Goal: Task Accomplishment & Management: Complete application form

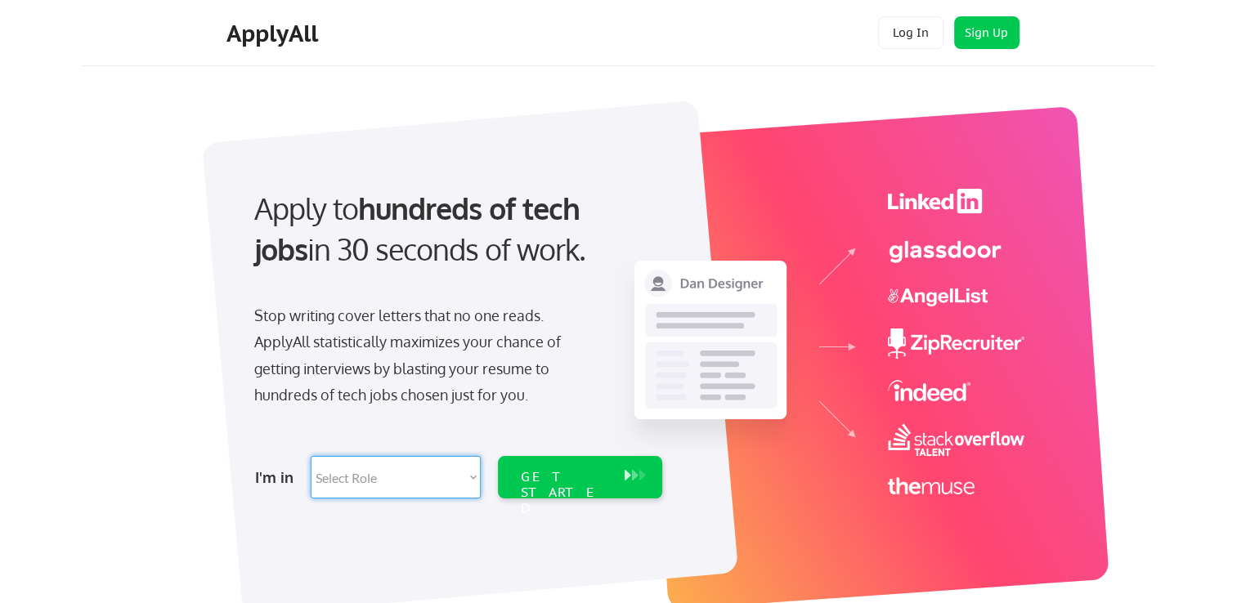
click at [455, 486] on select "Select Role Software Engineering Product Management Customer Success Sales UI/U…" at bounding box center [396, 477] width 170 height 43
select select ""sales0""
click at [311, 456] on select "Select Role Software Engineering Product Management Customer Success Sales UI/U…" at bounding box center [396, 477] width 170 height 43
select select ""sales0""
click at [548, 482] on div "GET STARTED" at bounding box center [564, 492] width 87 height 47
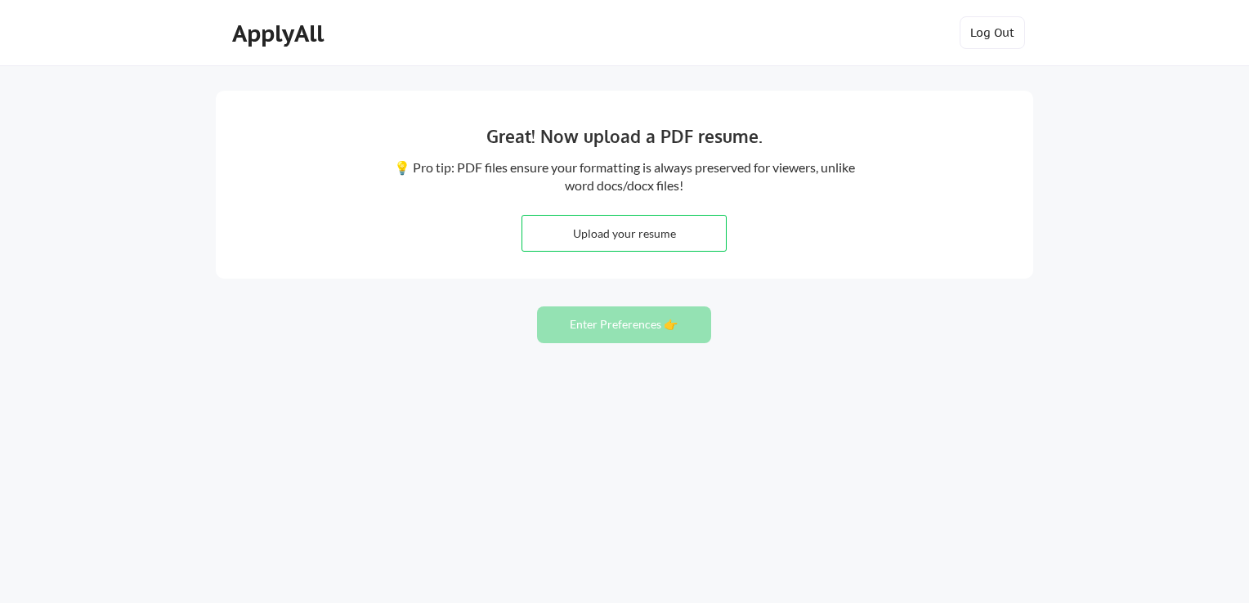
click at [631, 226] on input "file" at bounding box center [624, 233] width 204 height 35
type input "C:\fakepath\David.Phillips.Resume 2.pdf"
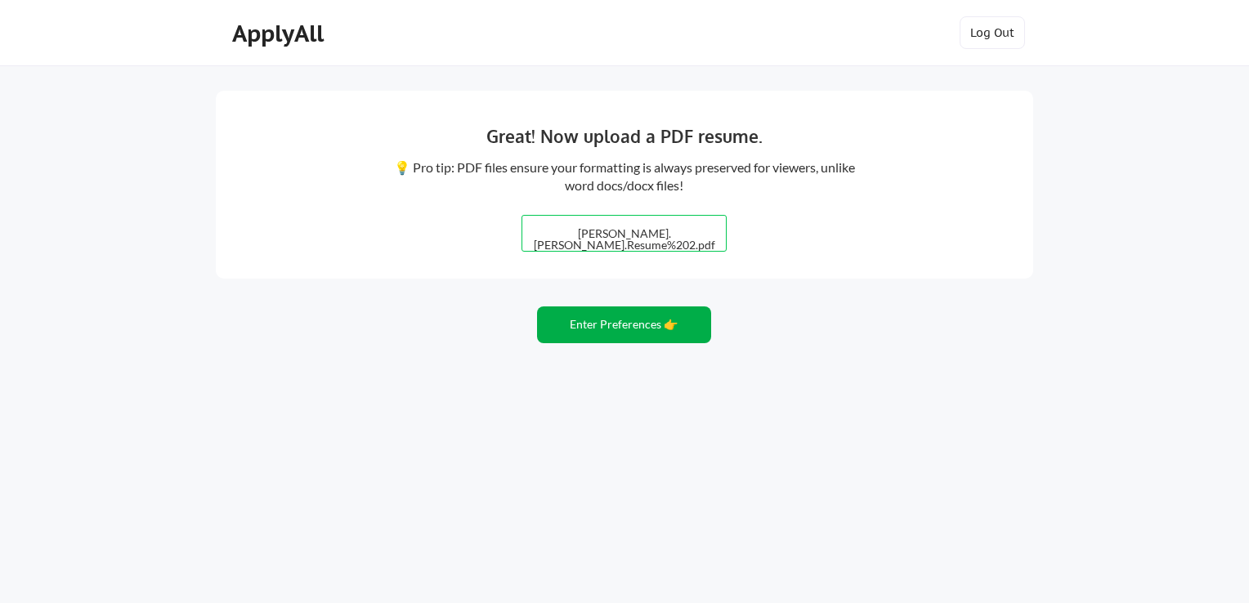
click at [612, 334] on button "Enter Preferences 👉" at bounding box center [624, 325] width 174 height 37
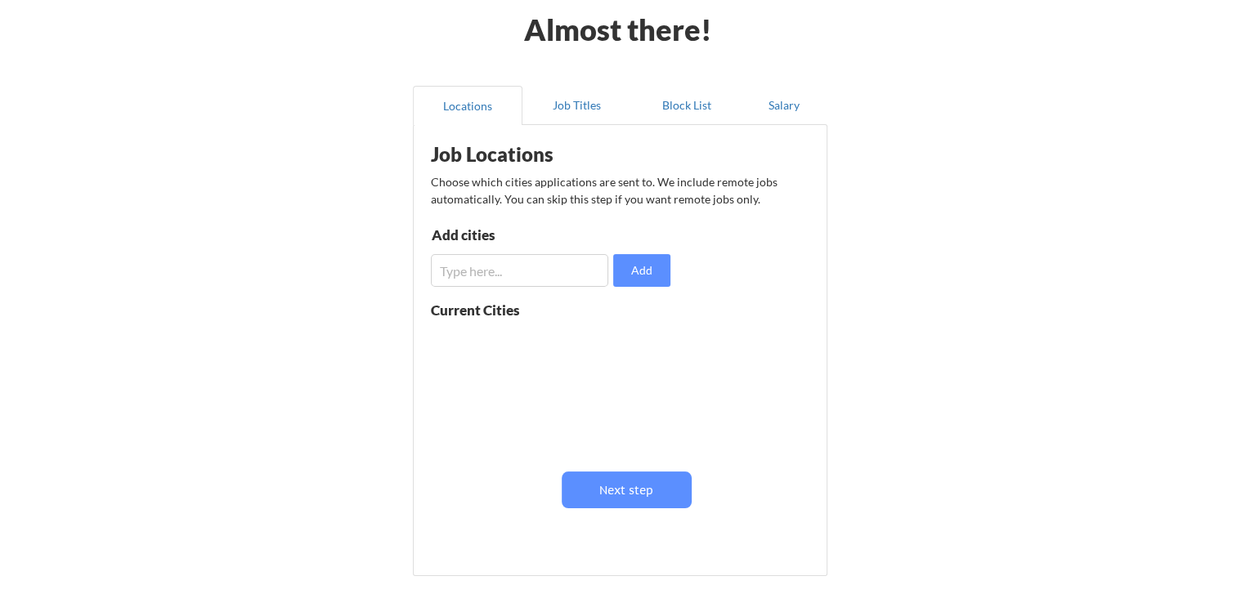
scroll to position [96, 0]
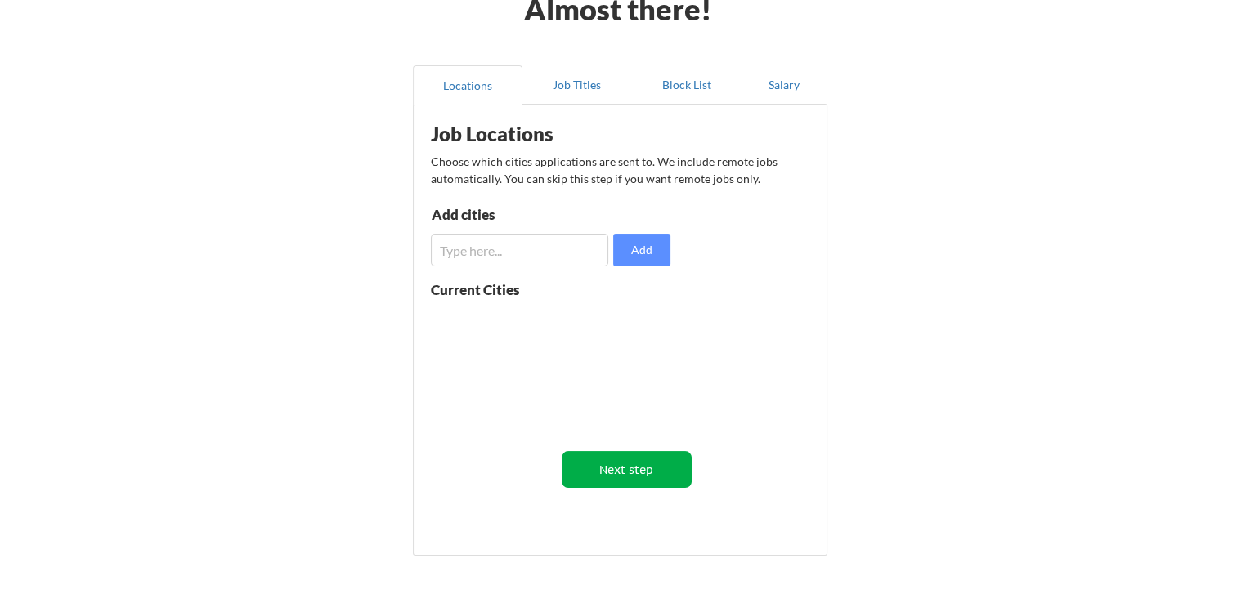
click at [654, 470] on button "Next step" at bounding box center [627, 469] width 130 height 37
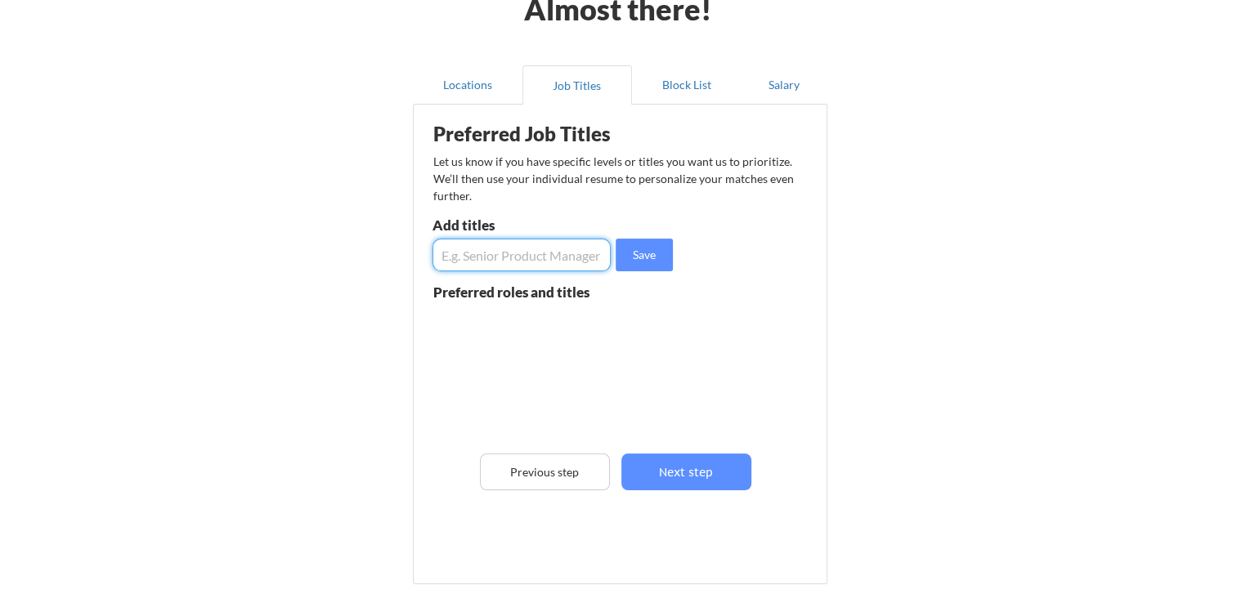
click at [491, 258] on input "input" at bounding box center [522, 255] width 178 height 33
type input "senior account director"
click at [643, 251] on button "Save" at bounding box center [644, 255] width 57 height 33
click at [492, 254] on input "input" at bounding box center [522, 255] width 178 height 33
paste input "Enterprise Account Manager"
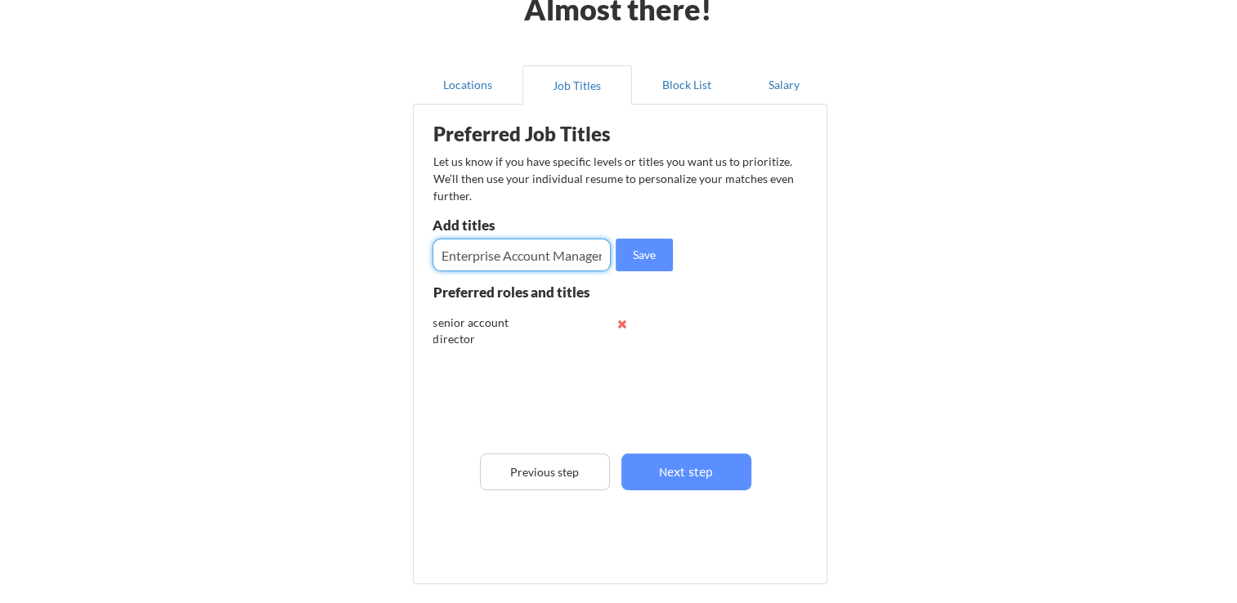
scroll to position [0, 3]
type input "Enterprise Account Manager"
click at [654, 247] on button "Save" at bounding box center [644, 255] width 57 height 33
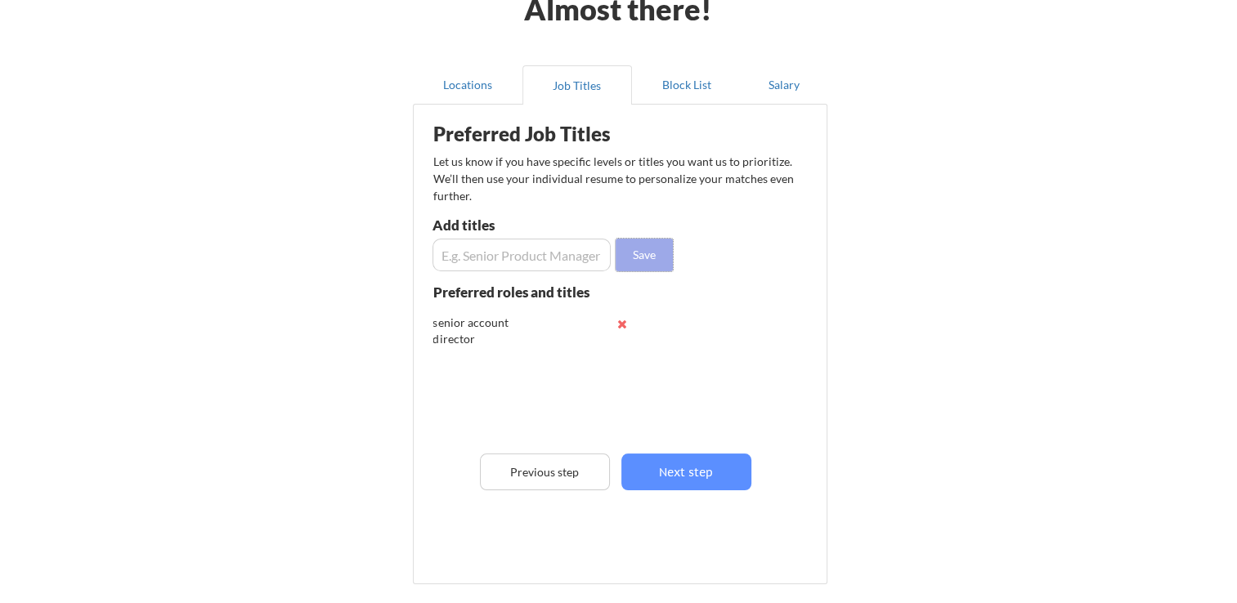
scroll to position [0, 0]
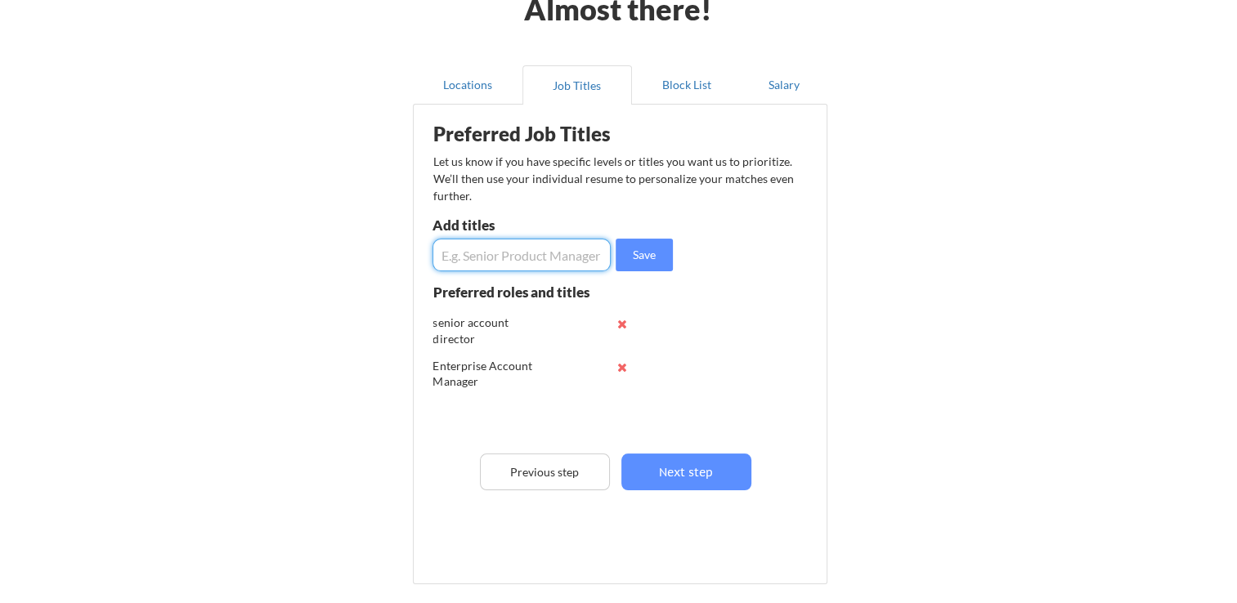
paste input "Sales Manager"
type input "Sales Manager"
click at [659, 262] on button "Save" at bounding box center [644, 255] width 57 height 33
paste input "Channel Sales Manager"
type input "Channel Sales Manager"
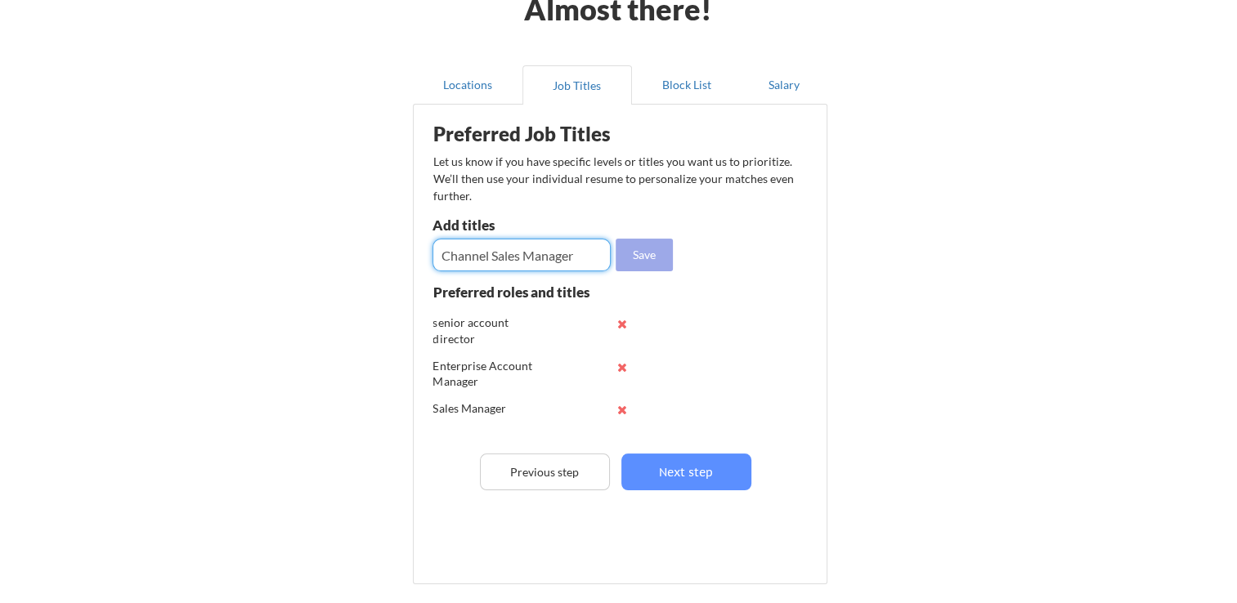
click at [641, 258] on button "Save" at bounding box center [644, 255] width 57 height 33
click at [491, 250] on input "input" at bounding box center [522, 255] width 178 height 33
paste input "Sales Development Representative"
type input "Sales Development Representative"
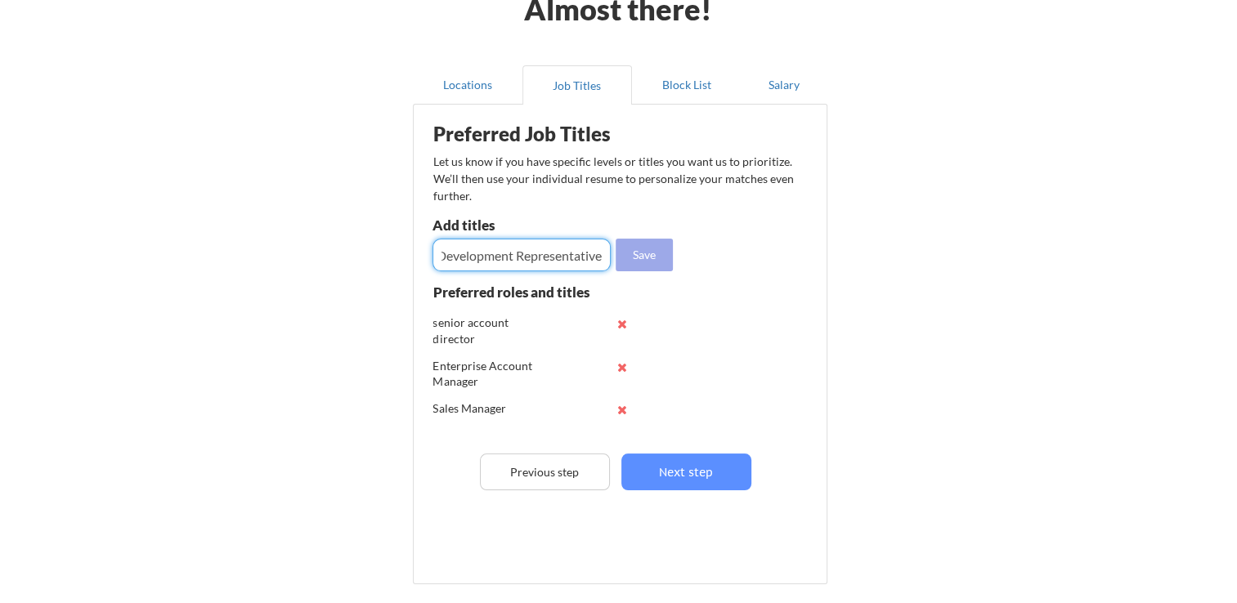
click at [656, 254] on button "Save" at bounding box center [644, 255] width 57 height 33
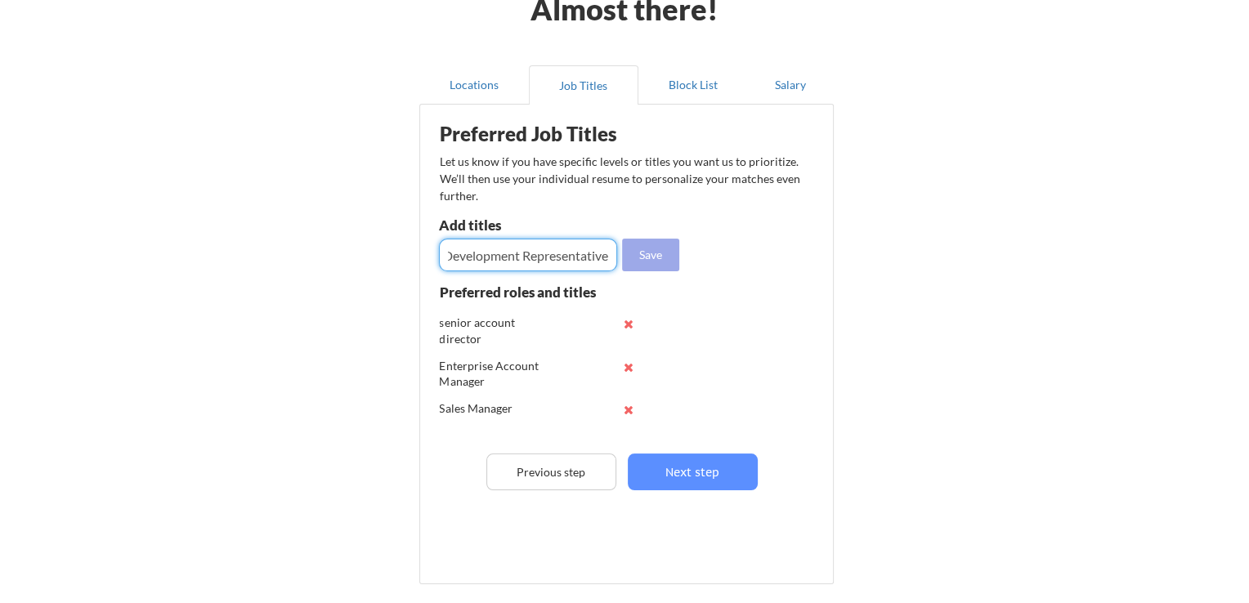
scroll to position [0, 0]
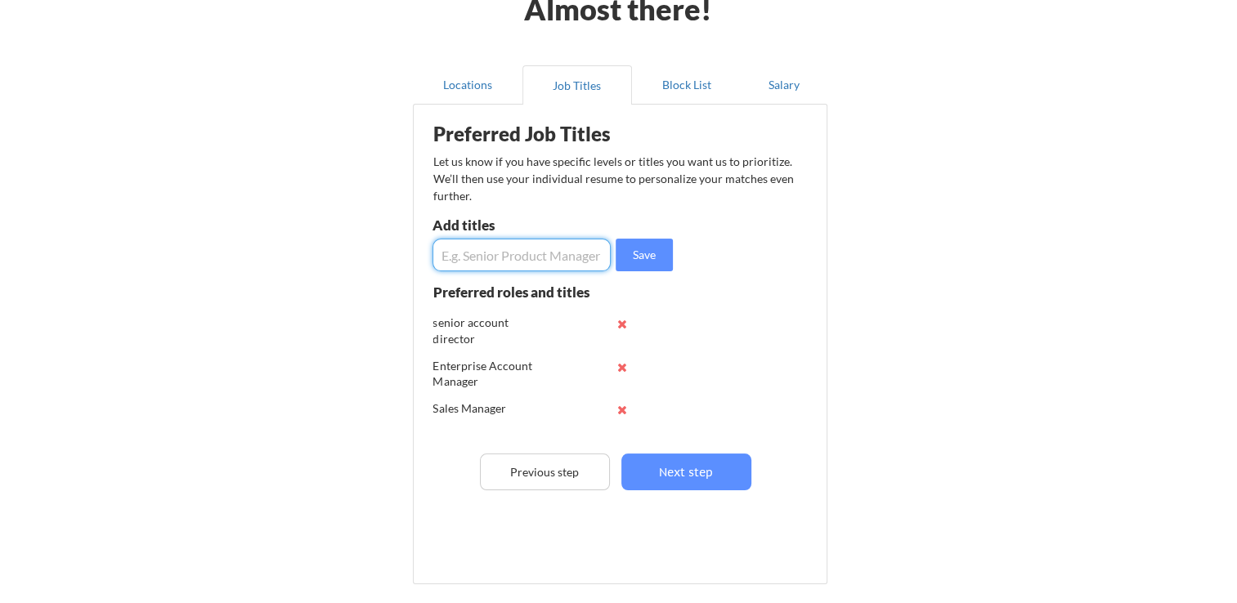
click at [510, 261] on input "input" at bounding box center [522, 255] width 178 height 33
type input "Account Executive"
click at [637, 252] on button "Save" at bounding box center [644, 255] width 57 height 33
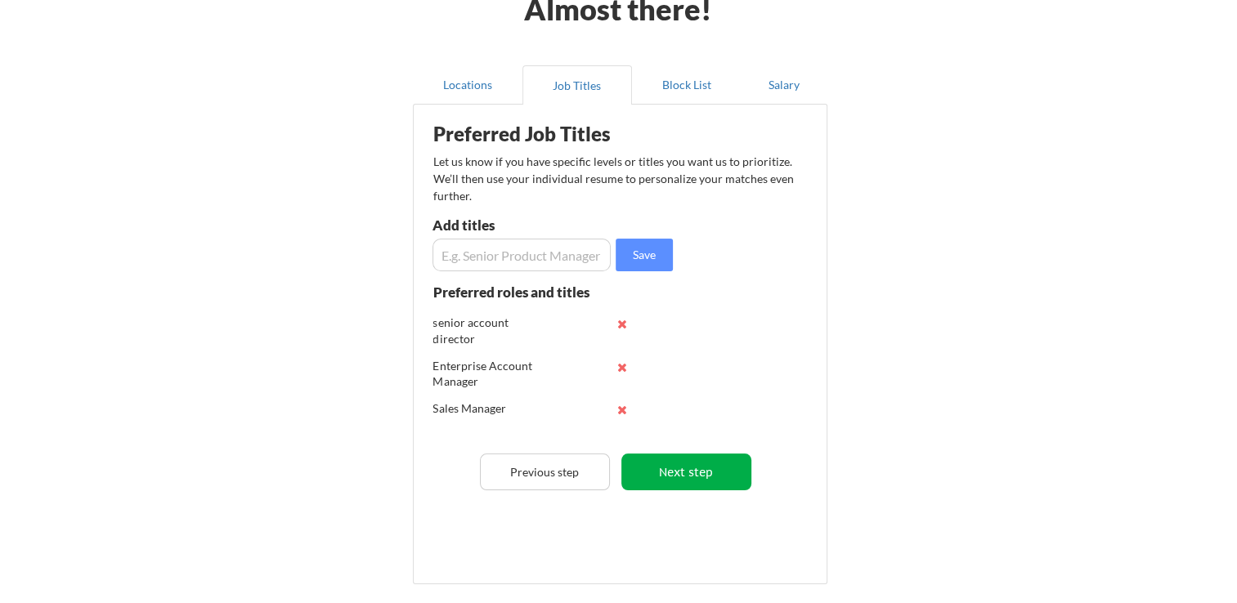
click at [689, 473] on button "Next step" at bounding box center [686, 472] width 130 height 37
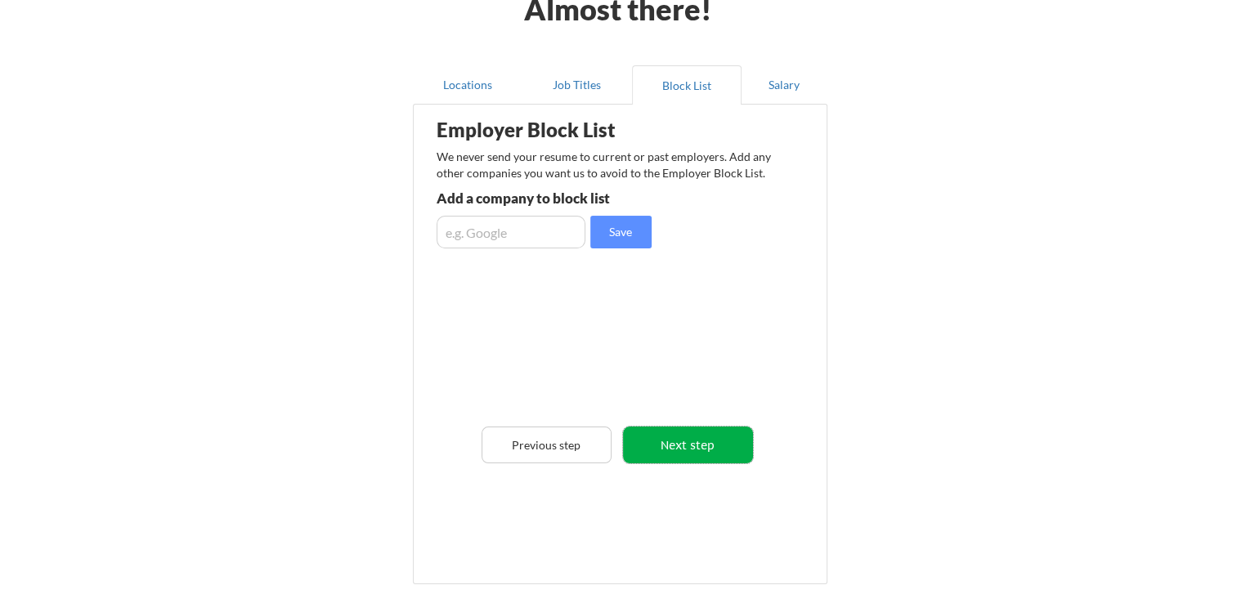
click at [688, 443] on button "Next step" at bounding box center [688, 445] width 130 height 37
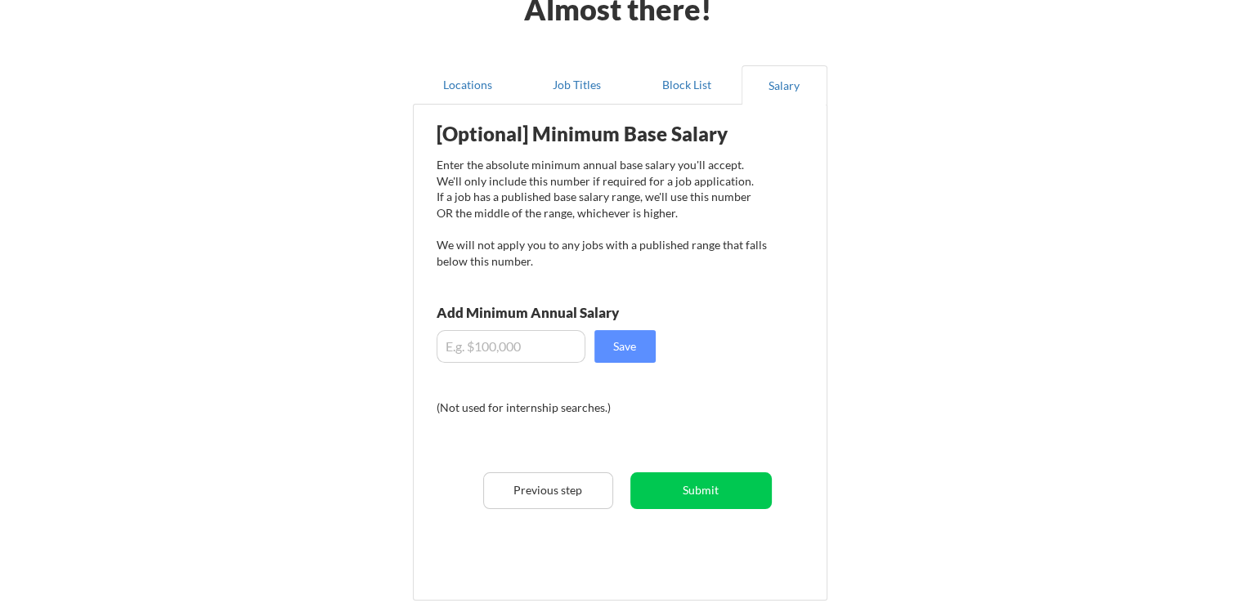
click at [530, 346] on input "input" at bounding box center [511, 346] width 149 height 33
click at [474, 348] on input "input" at bounding box center [511, 346] width 149 height 33
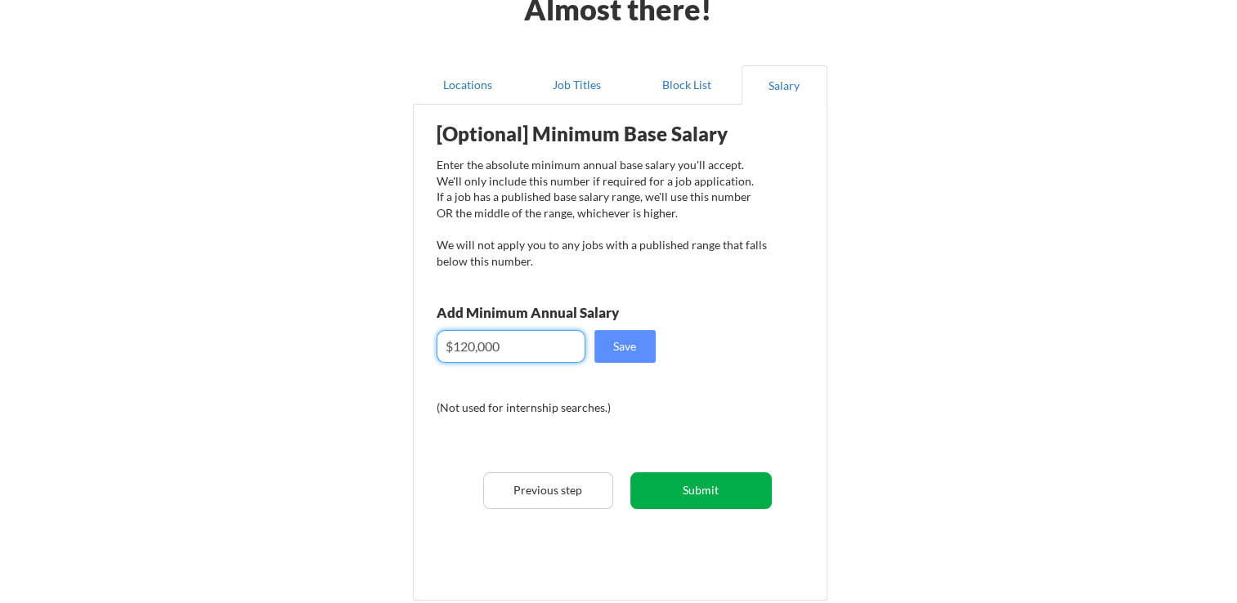
type input "$120,000"
click at [706, 493] on button "Submit" at bounding box center [700, 491] width 141 height 37
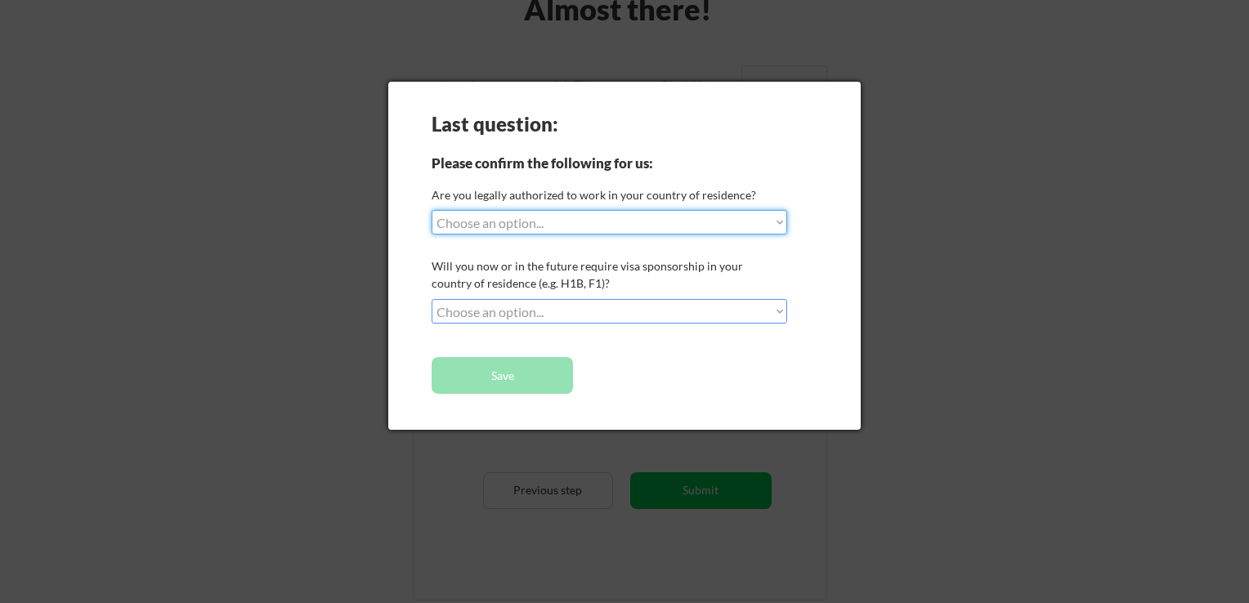
click at [684, 231] on select "Choose an option... Yes, I am a US Citizen Yes, I am a Canadian Citizen Yes, I …" at bounding box center [610, 222] width 356 height 25
select select ""yes__i_am_a_us_citizen""
click at [432, 210] on select "Choose an option... Yes, I am a US Citizen Yes, I am a Canadian Citizen Yes, I …" at bounding box center [610, 222] width 356 height 25
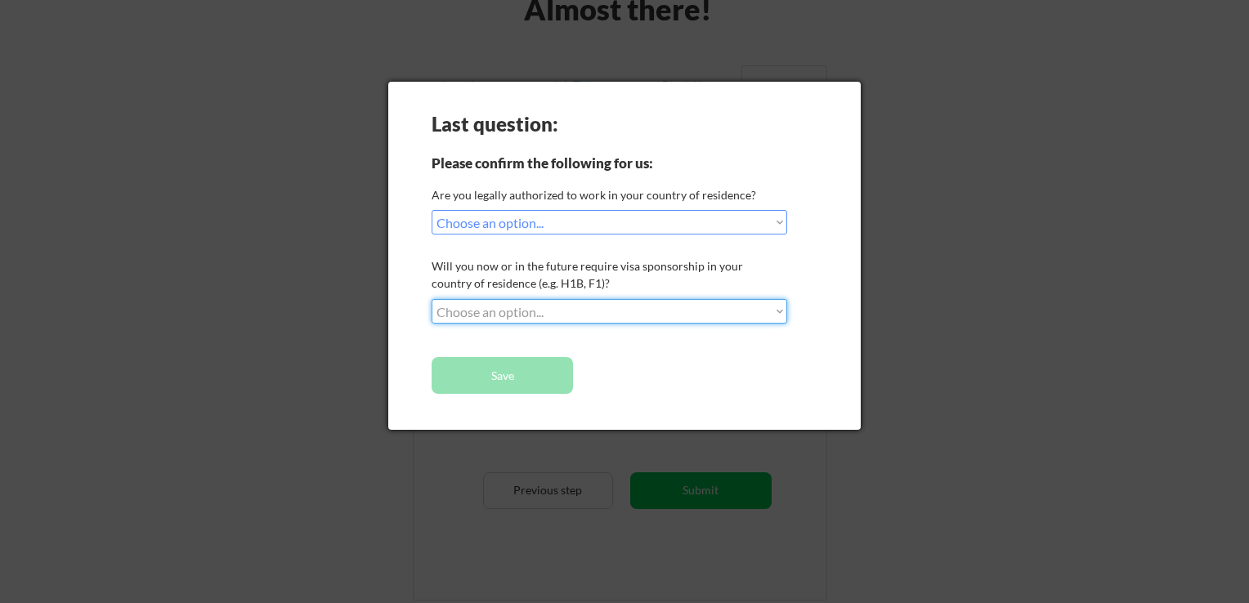
click at [665, 316] on select "Choose an option... No, I will not need sponsorship Yes, I will need sponsorship" at bounding box center [610, 311] width 356 height 25
select select ""no__i_will_not_need_sponsorship""
click at [432, 299] on select "Choose an option... No, I will not need sponsorship Yes, I will need sponsorship" at bounding box center [610, 311] width 356 height 25
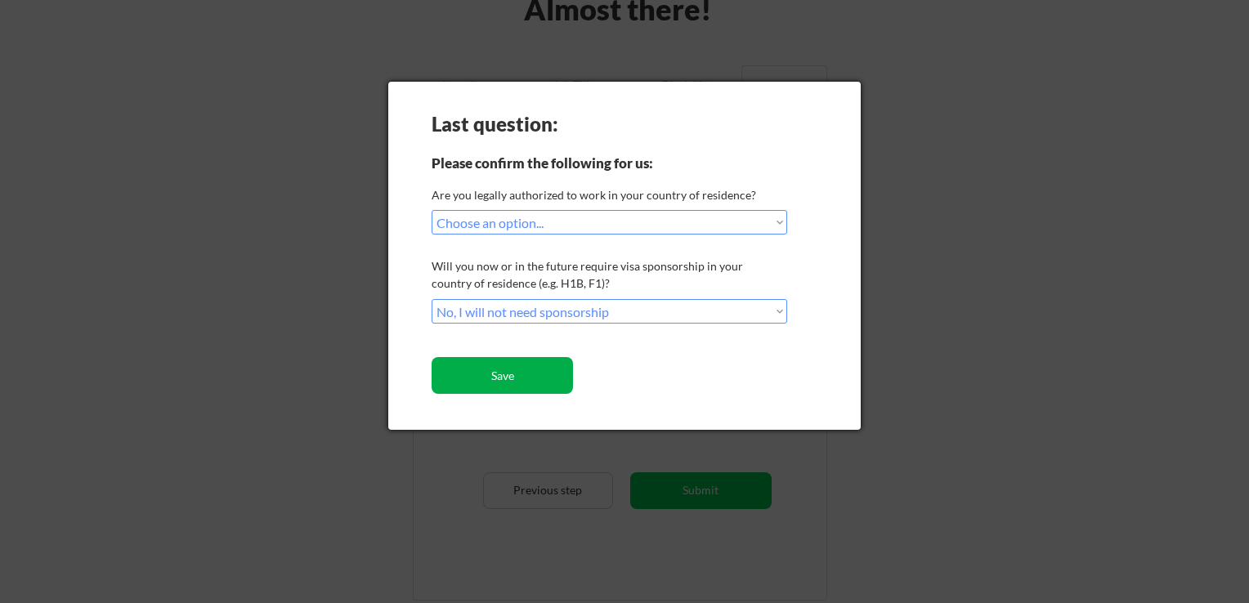
click at [531, 378] on button "Save" at bounding box center [502, 375] width 141 height 37
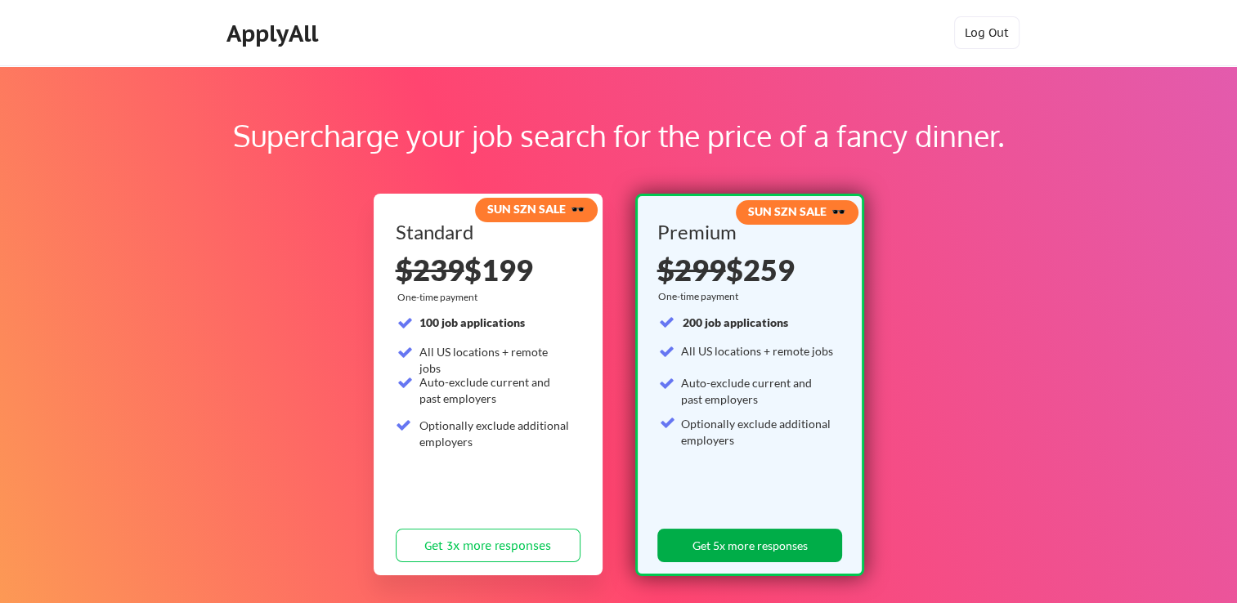
click at [818, 539] on button "Get 5x more responses" at bounding box center [749, 546] width 185 height 34
